Goal: Task Accomplishment & Management: Manage account settings

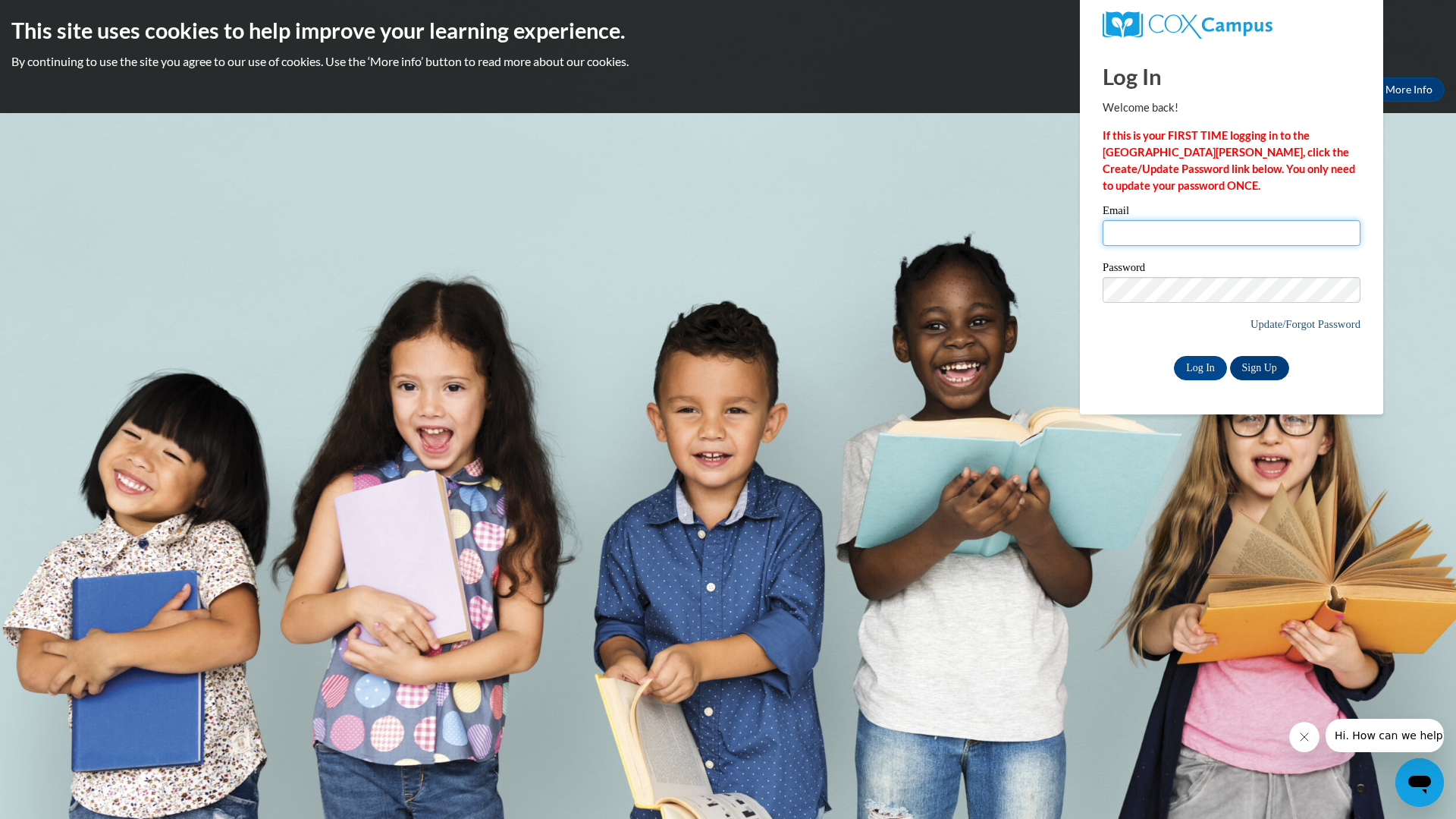
type input "trademann@nfdlschools.org"
click at [1270, 324] on link "Update/Forgot Password" at bounding box center [1306, 323] width 110 height 12
click at [1203, 365] on input "Log In" at bounding box center [1201, 368] width 53 height 24
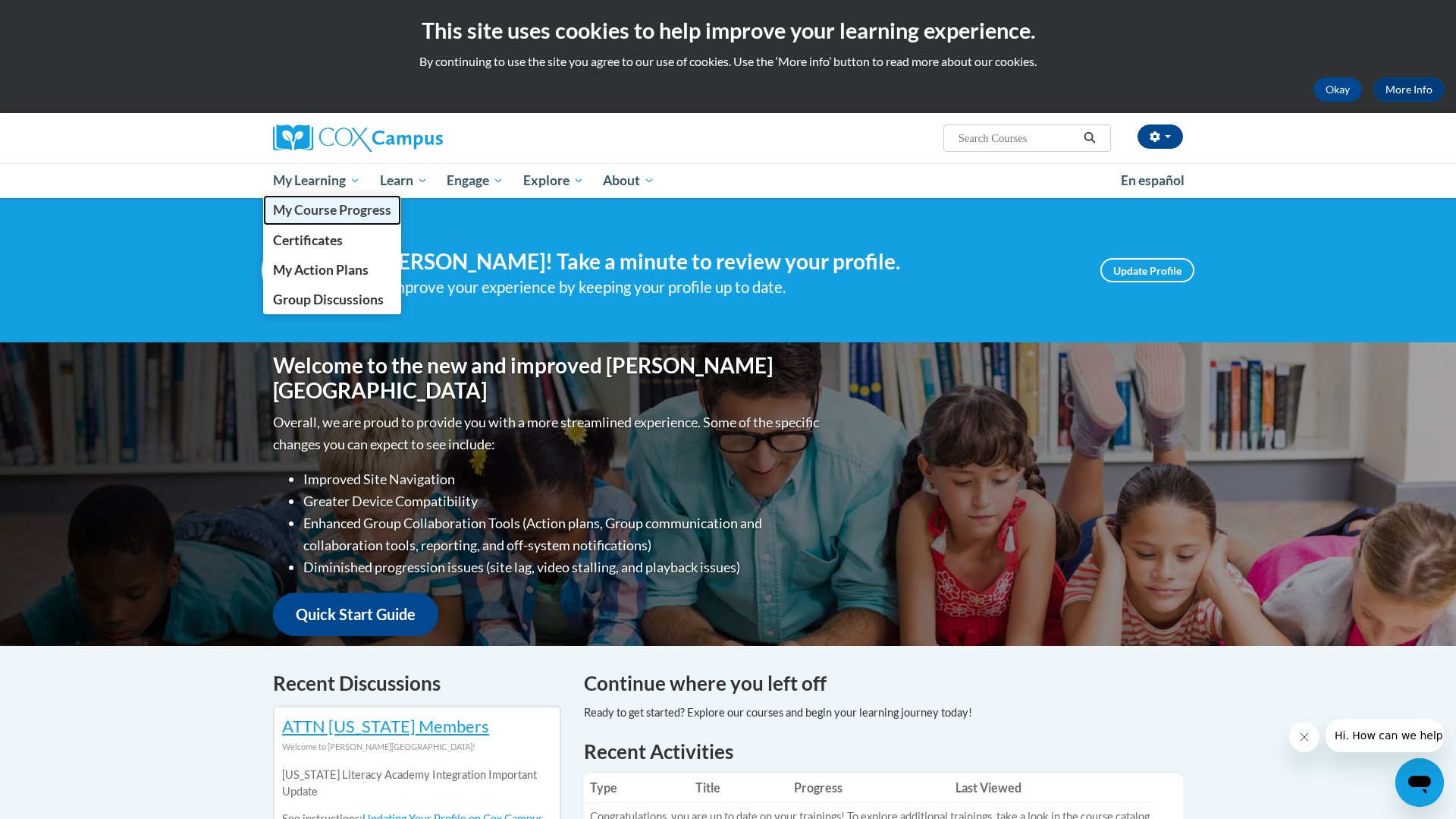
click at [341, 211] on span "My Course Progress" at bounding box center [332, 210] width 118 height 16
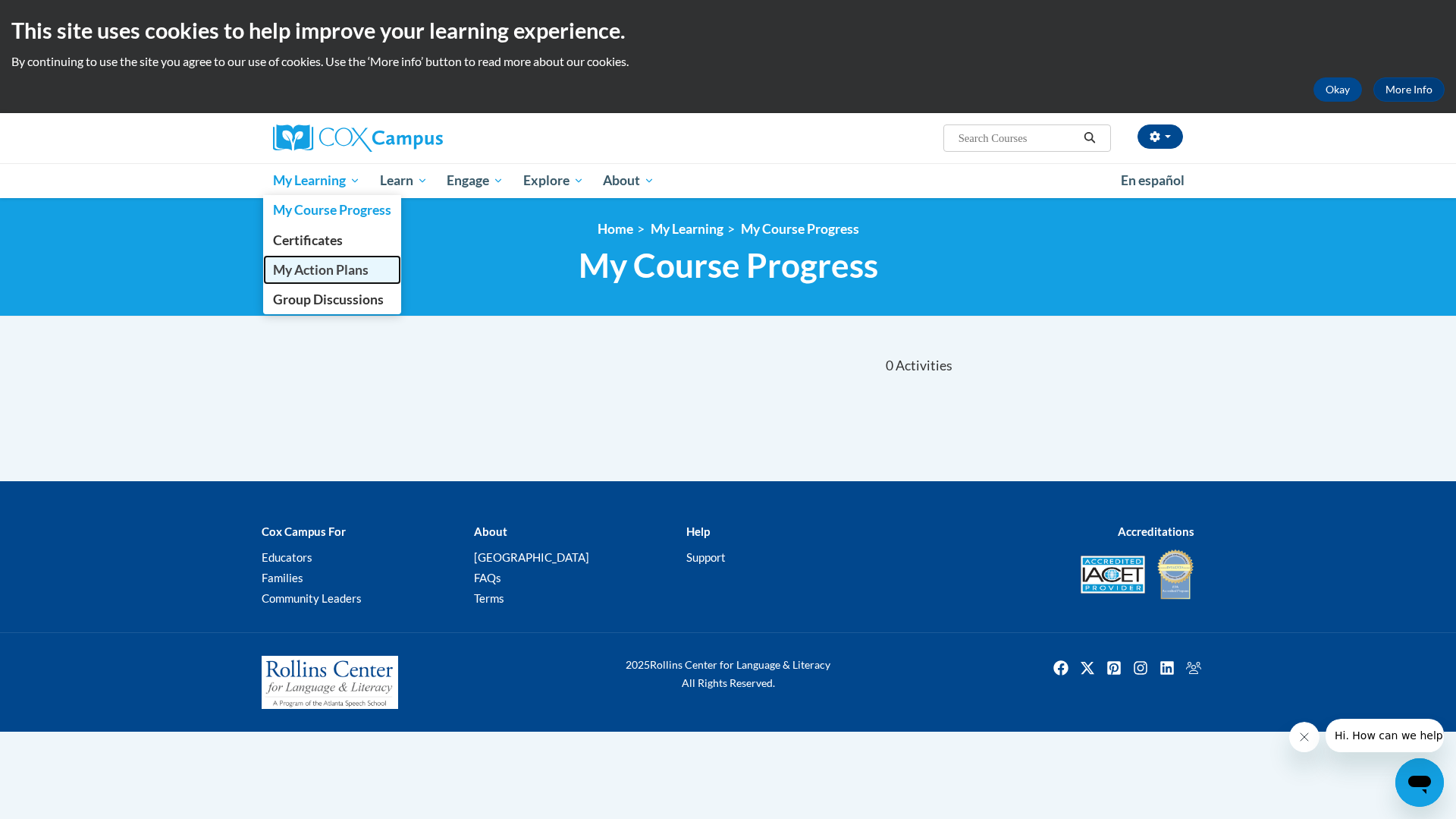
click at [341, 268] on span "My Action Plans" at bounding box center [321, 270] width 96 height 16
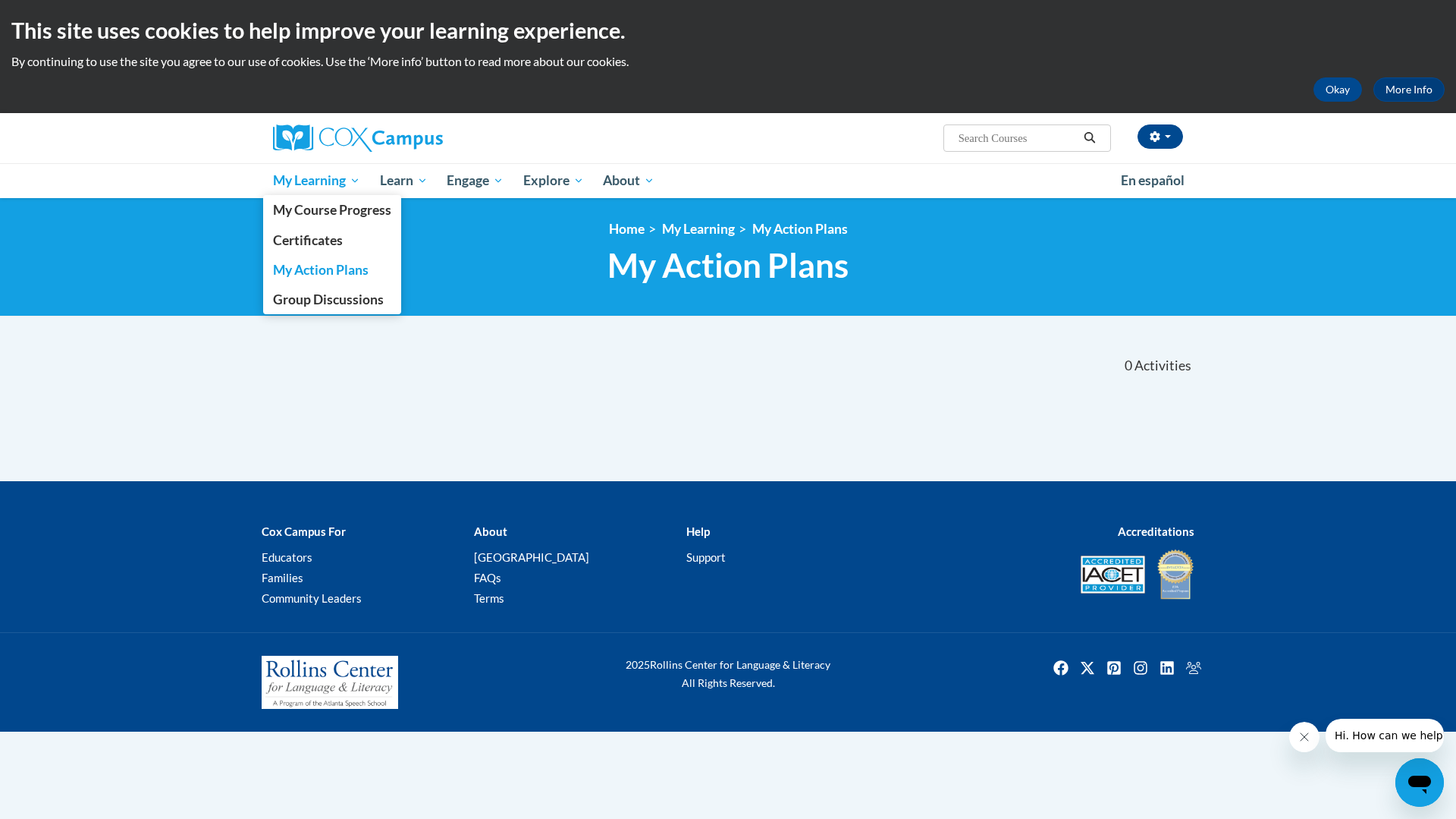
click at [354, 177] on span "My Learning" at bounding box center [317, 181] width 87 height 18
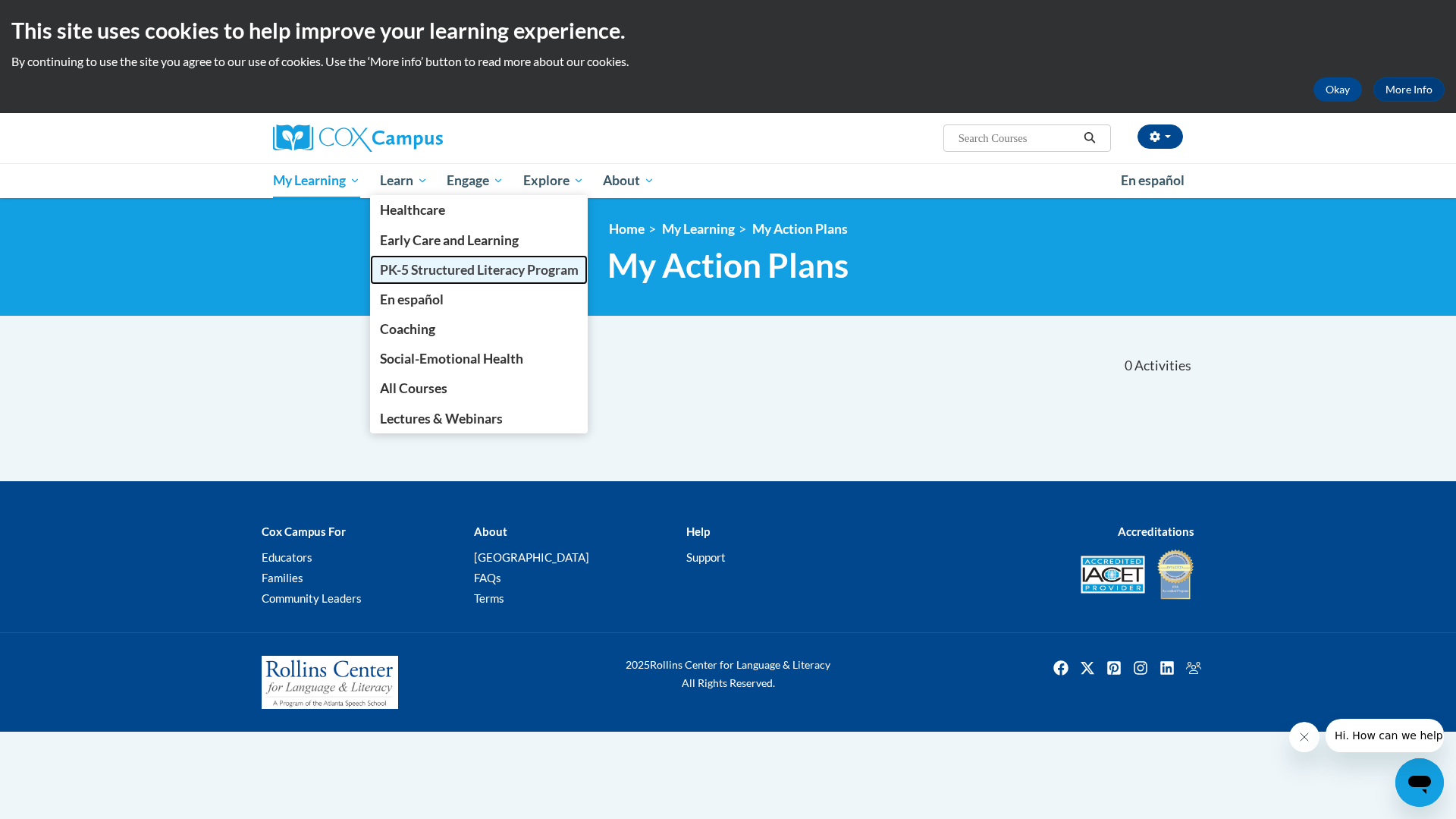
click at [434, 270] on span "PK-5 Structured Literacy Program" at bounding box center [479, 270] width 198 height 16
